Goal: Find specific page/section: Find specific page/section

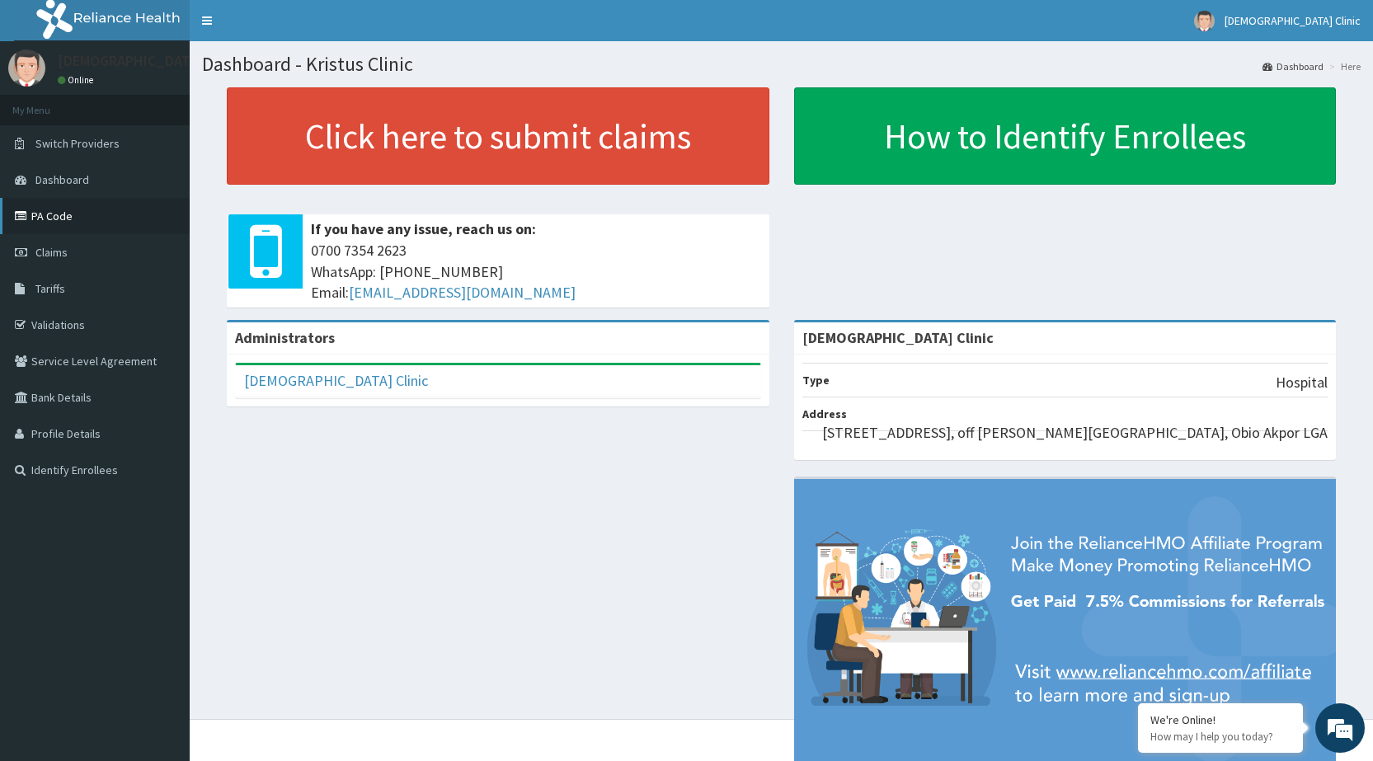
click at [104, 218] on link "PA Code" at bounding box center [95, 216] width 190 height 36
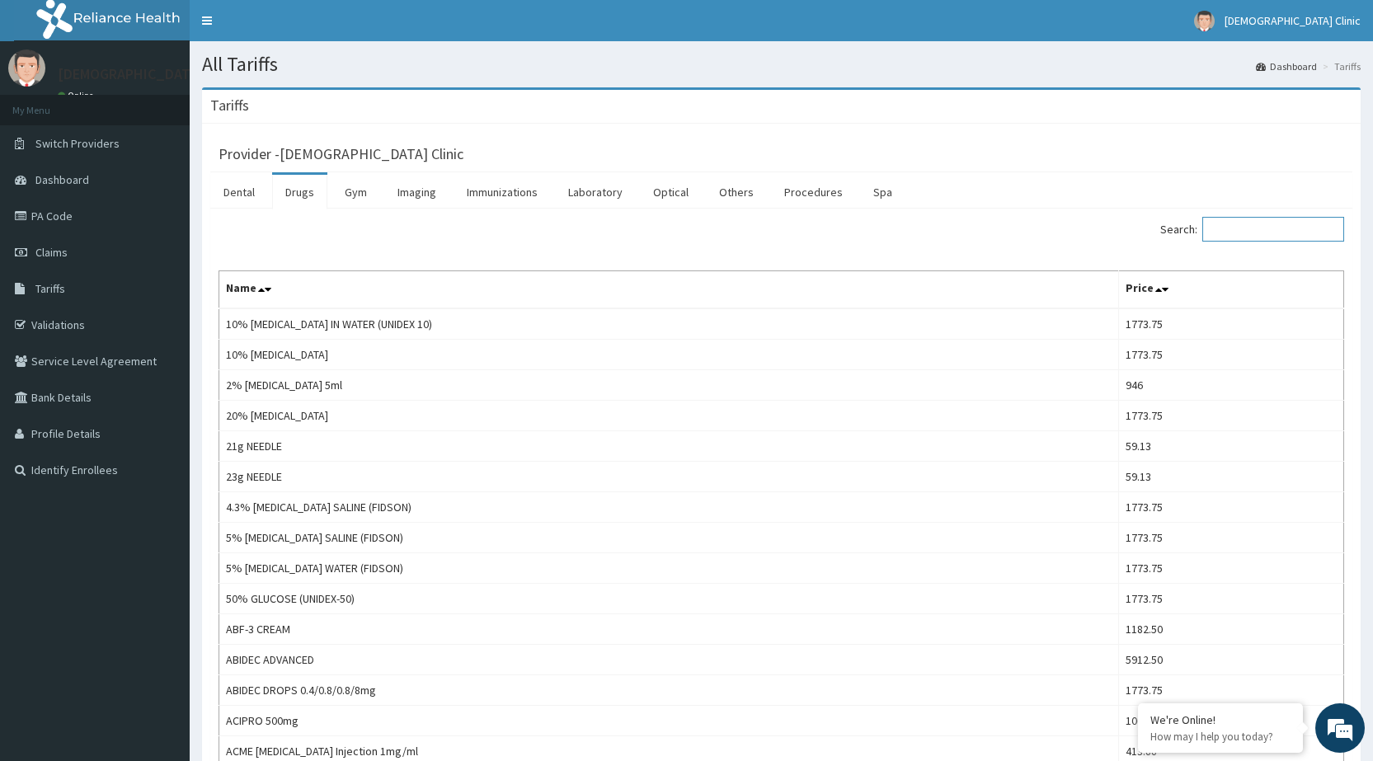
click at [1223, 228] on input "Search:" at bounding box center [1273, 229] width 142 height 25
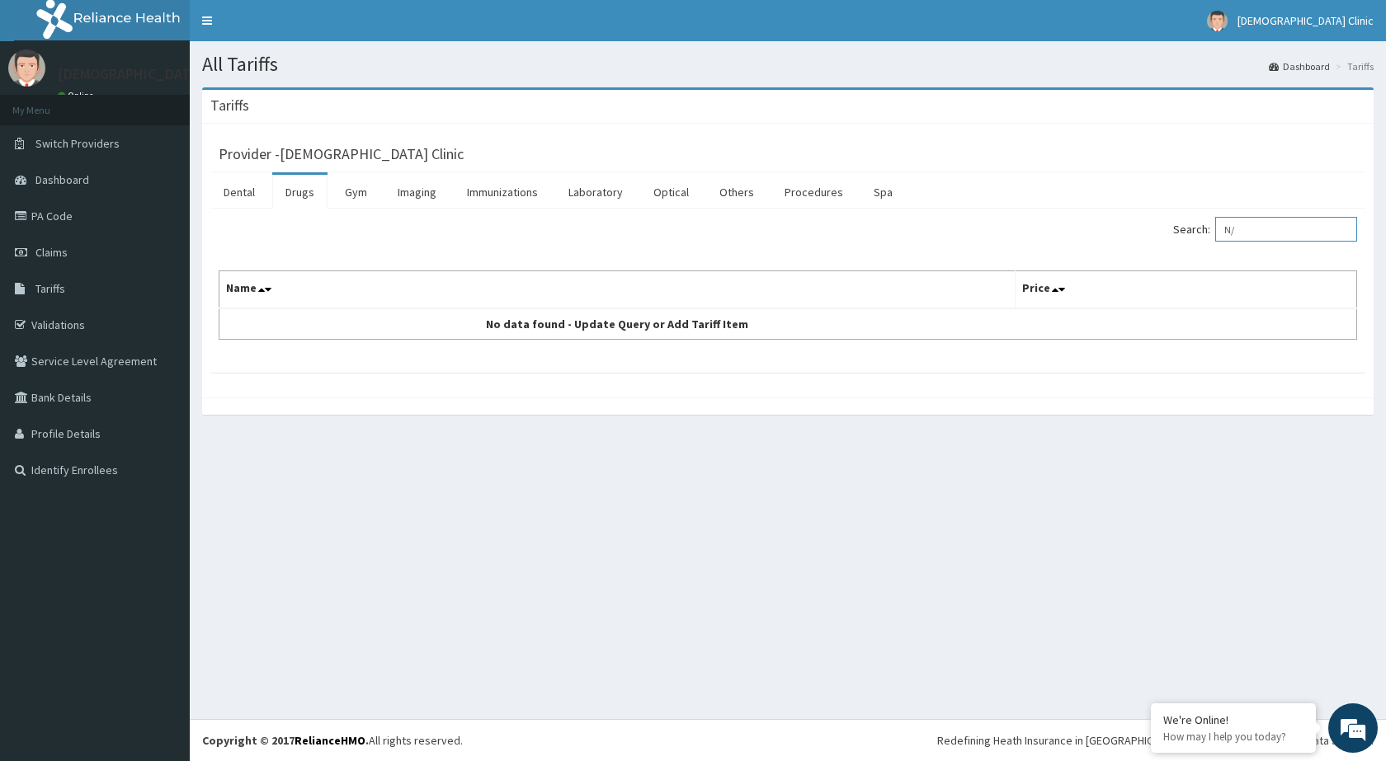
type input "N"
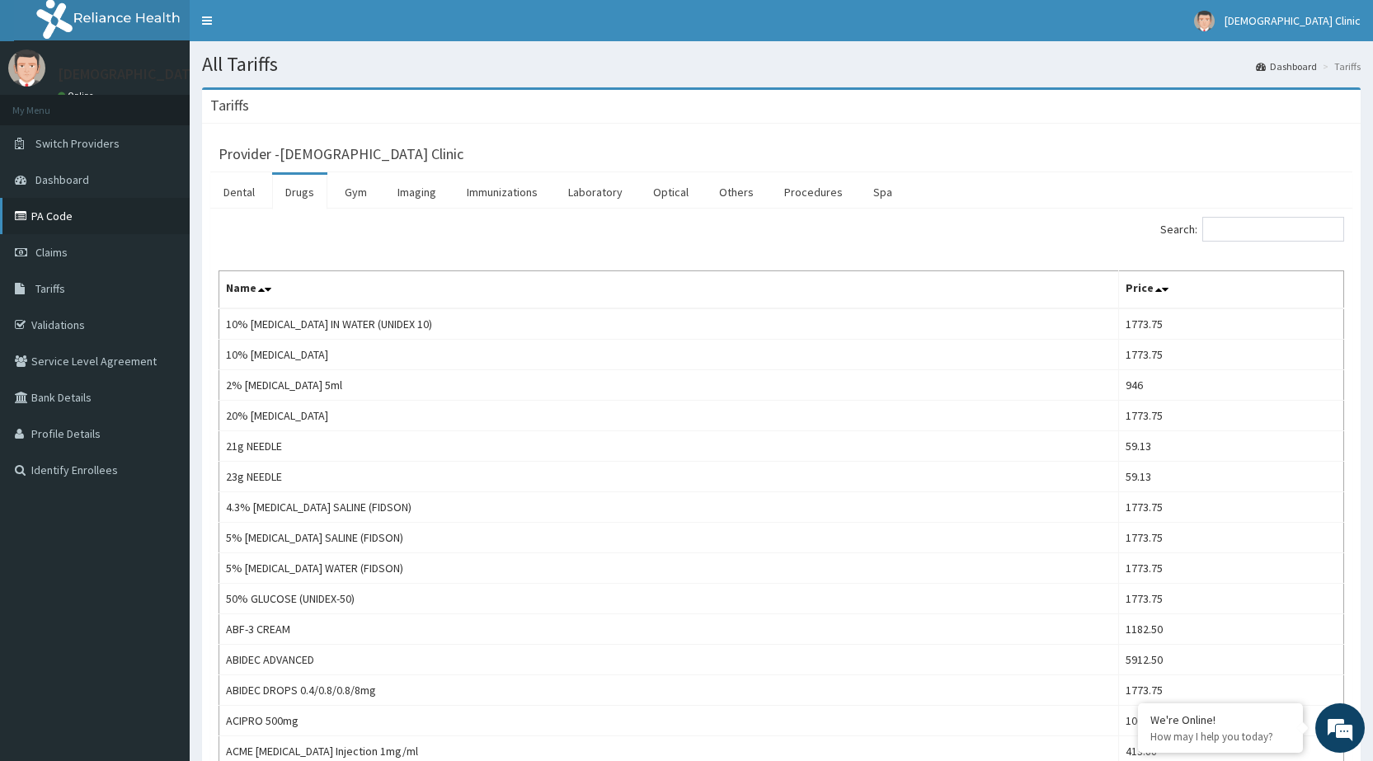
click at [107, 223] on link "PA Code" at bounding box center [95, 216] width 190 height 36
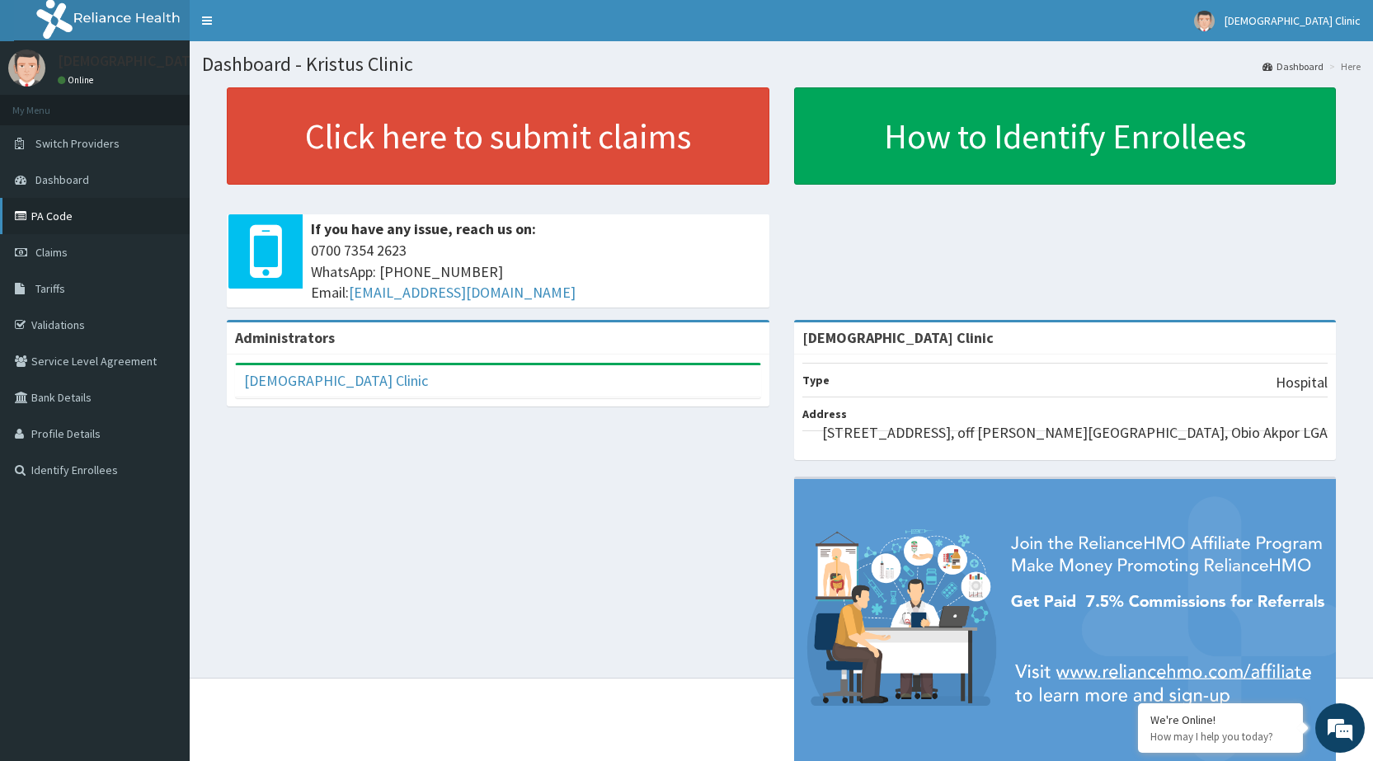
click at [131, 206] on link "PA Code" at bounding box center [95, 216] width 190 height 36
